Goal: Understand process/instructions: Learn how to perform a task or action

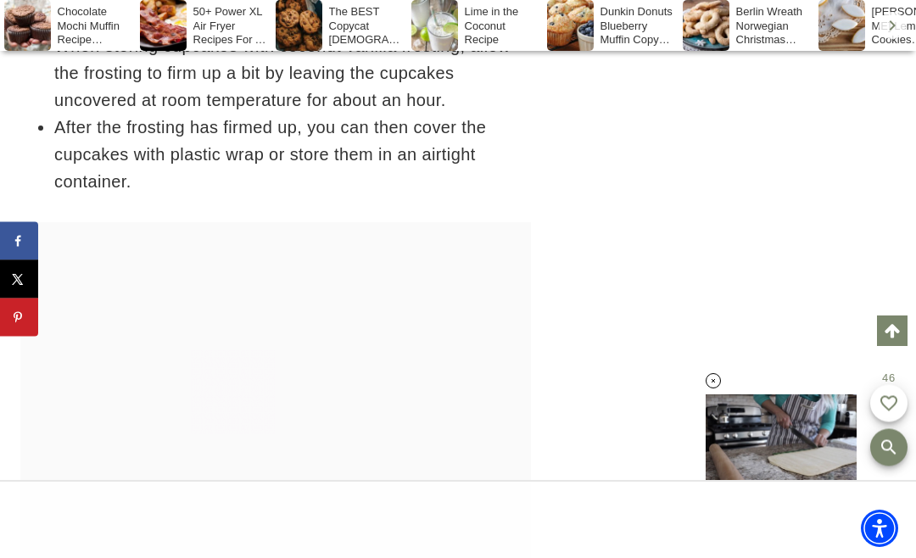
scroll to position [9611, 0]
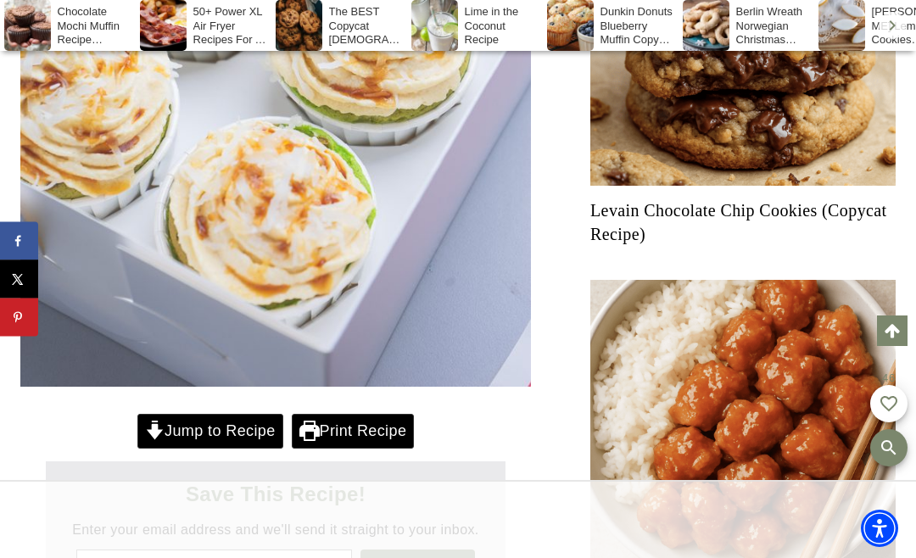
click at [200, 421] on link "Jump to Recipe" at bounding box center [210, 431] width 146 height 35
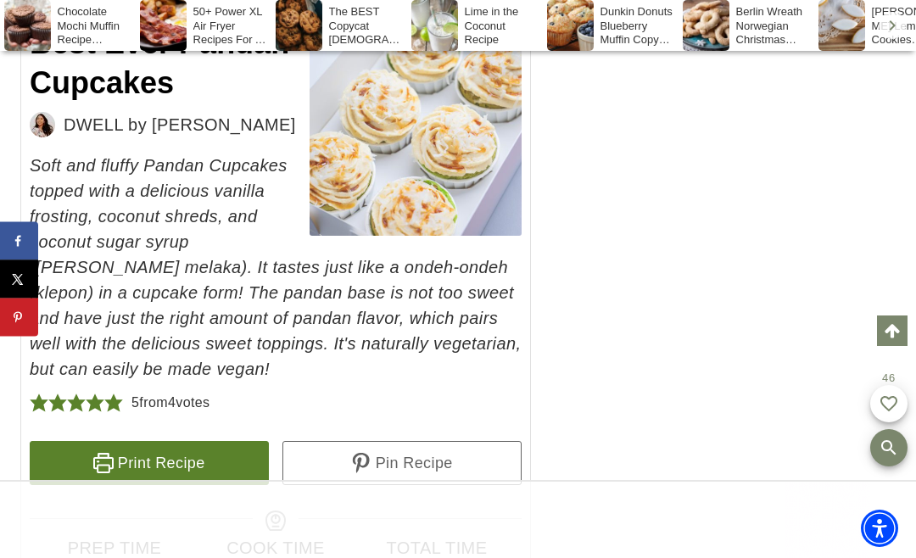
click at [136, 450] on link "Print Recipe" at bounding box center [149, 463] width 239 height 44
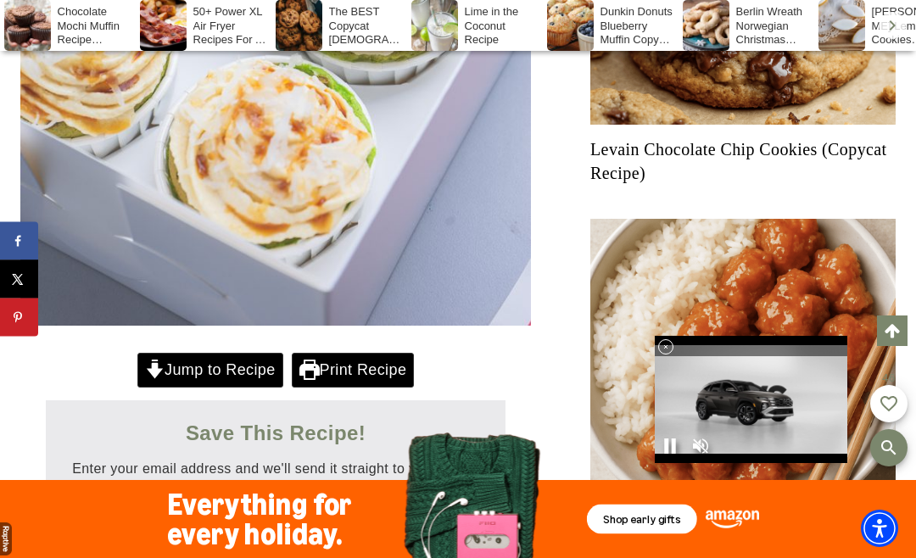
click at [195, 362] on link "Jump to Recipe" at bounding box center [210, 370] width 146 height 35
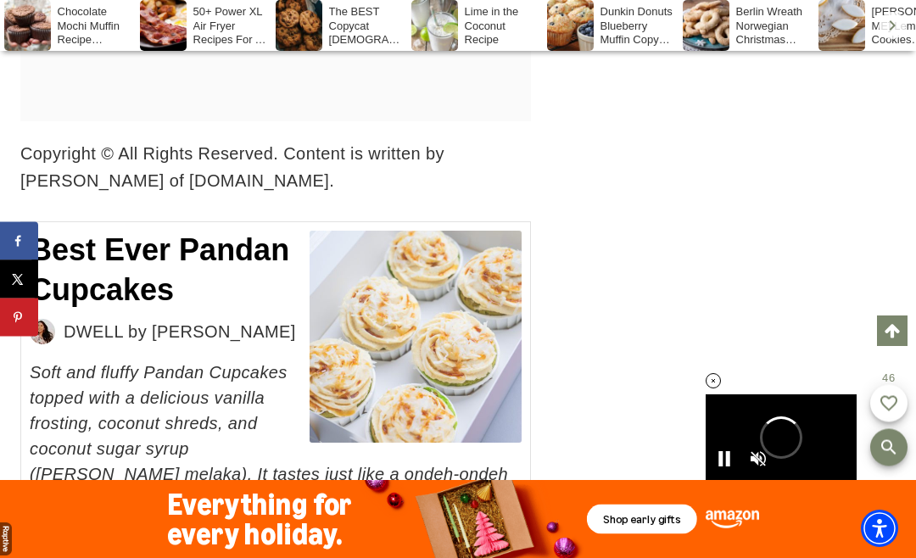
scroll to position [15079, 0]
